Goal: Task Accomplishment & Management: Manage account settings

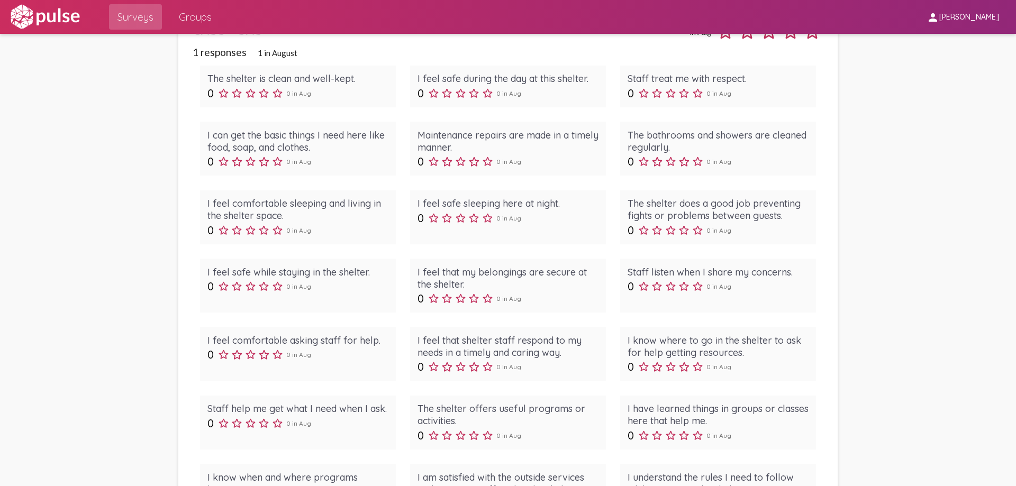
scroll to position [53, 0]
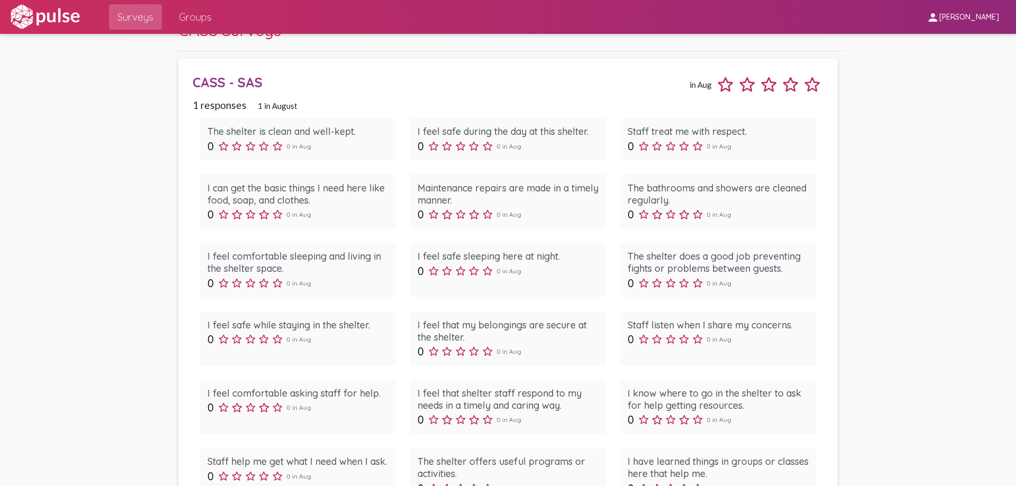
click at [195, 107] on span "1 responses" at bounding box center [220, 105] width 54 height 12
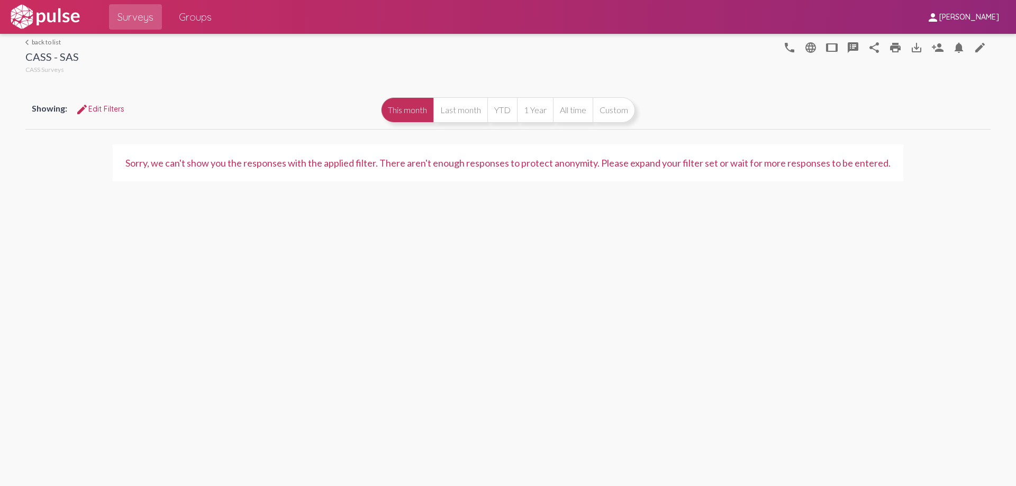
click at [56, 44] on link "arrow_back_ios back to list" at bounding box center [51, 42] width 53 height 8
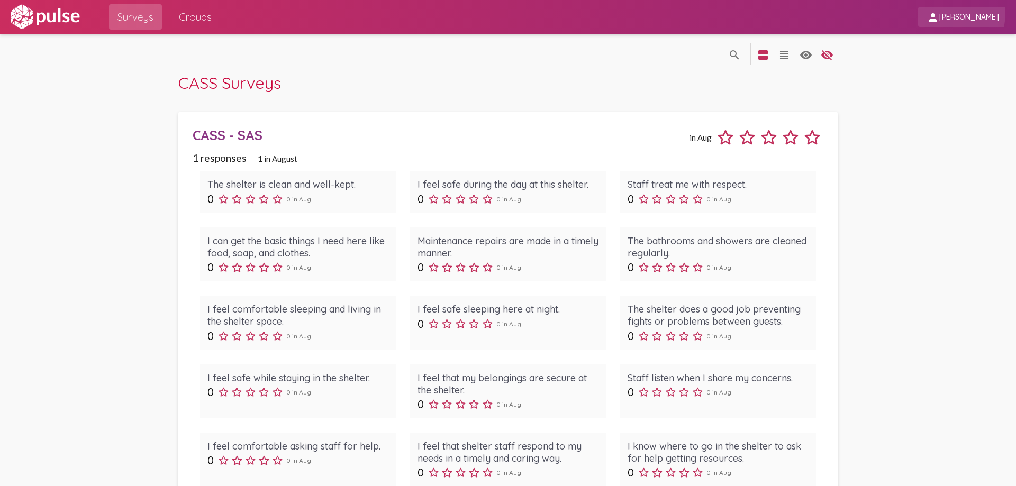
click at [944, 13] on span "[PERSON_NAME]" at bounding box center [969, 18] width 60 height 10
click at [944, 13] on div at bounding box center [508, 243] width 1016 height 486
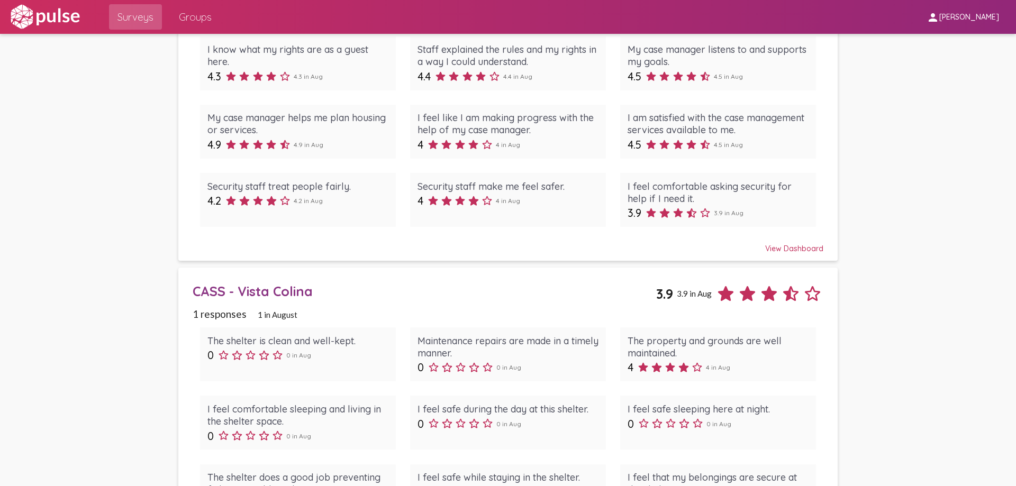
scroll to position [1481, 0]
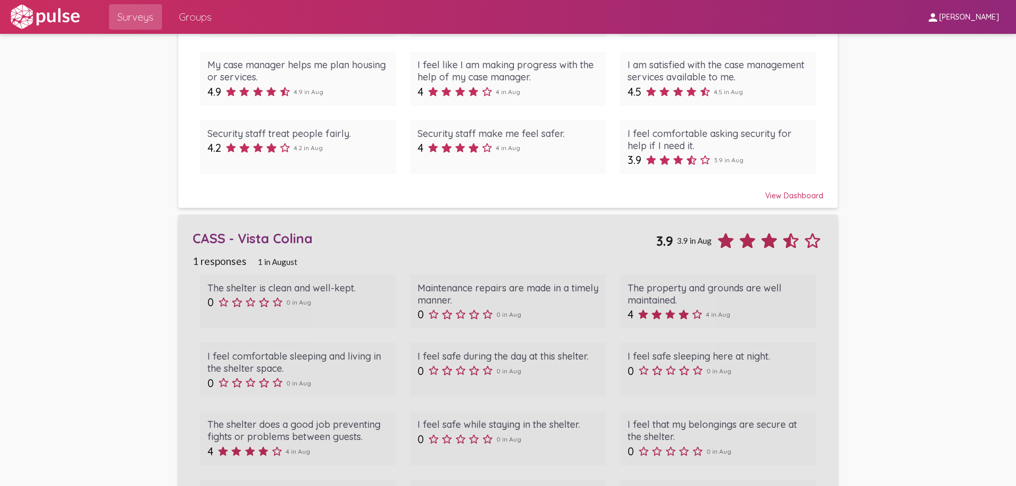
click at [268, 240] on div "CASS - Vista Colina" at bounding box center [424, 238] width 463 height 16
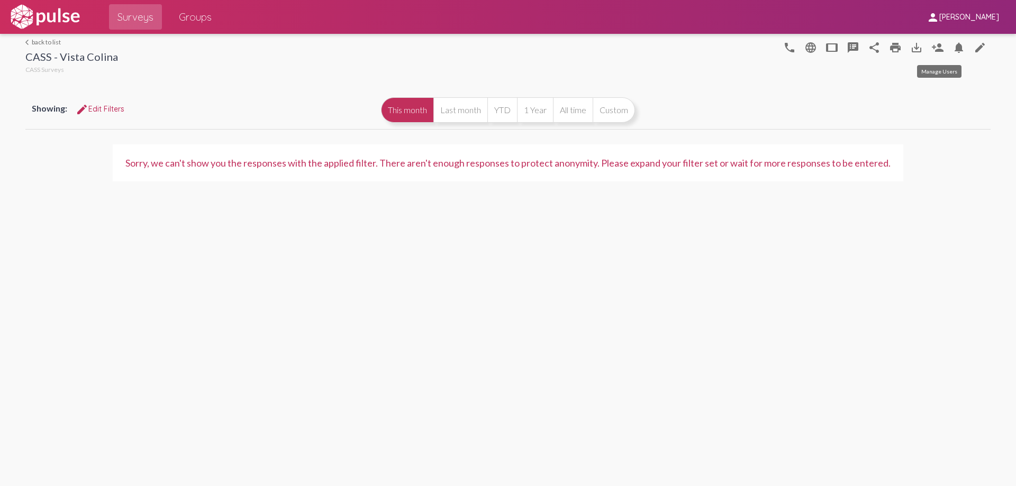
click at [936, 48] on mat-icon "person_add" at bounding box center [937, 47] width 13 height 13
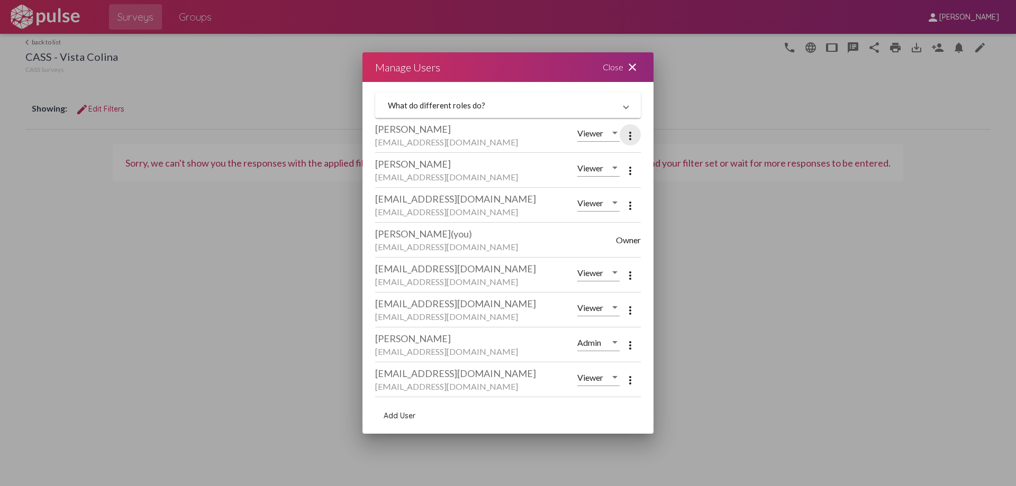
click at [624, 131] on mat-icon "more_vert" at bounding box center [630, 136] width 13 height 13
click at [622, 131] on div at bounding box center [508, 243] width 1016 height 486
click at [451, 133] on div "[PERSON_NAME]" at bounding box center [476, 129] width 202 height 12
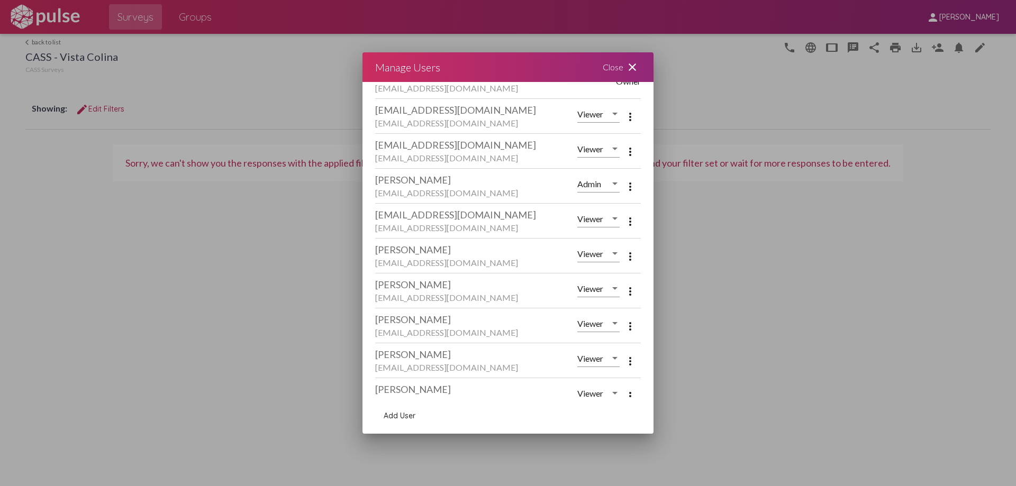
scroll to position [244, 0]
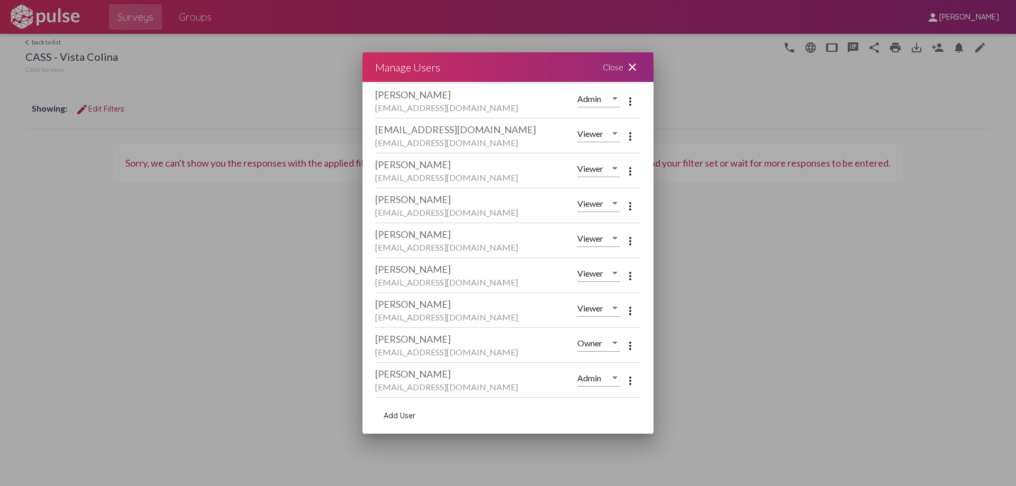
click at [600, 270] on div "Viewer" at bounding box center [593, 274] width 33 height 10
click at [600, 270] on span "Viewer" at bounding box center [592, 273] width 46 height 25
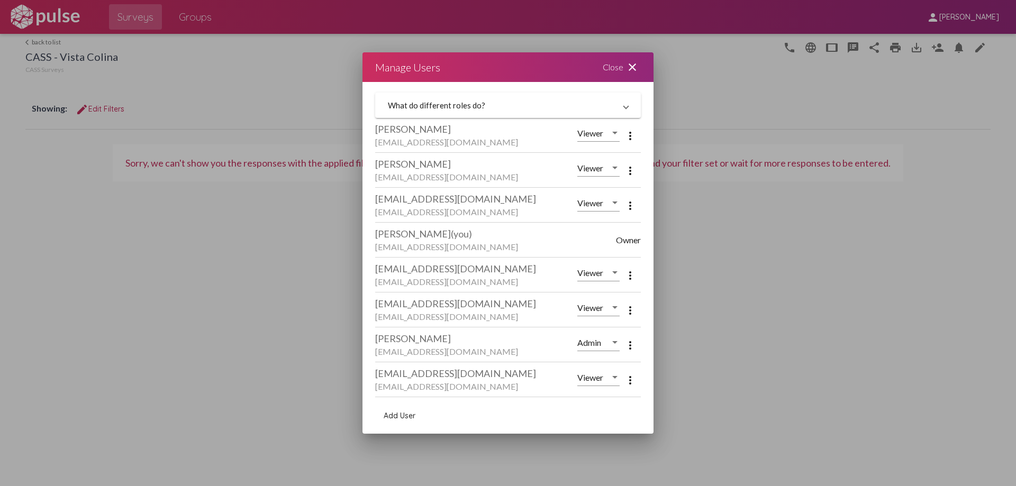
click at [631, 68] on mat-icon "close" at bounding box center [632, 67] width 13 height 13
